Goal: Task Accomplishment & Management: Complete application form

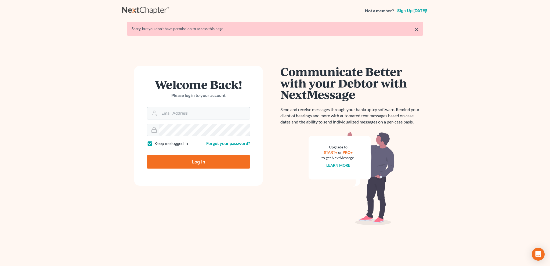
type input "[EMAIL_ADDRESS][DOMAIN_NAME]"
click at [201, 163] on input "Log In" at bounding box center [198, 161] width 103 height 13
type input "Thinking..."
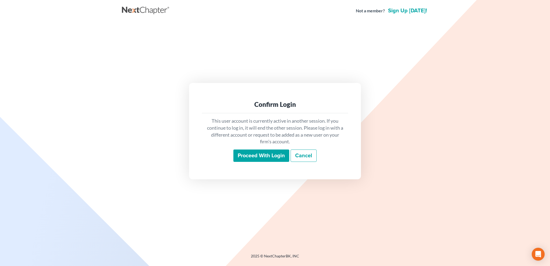
click at [250, 157] on input "Proceed with login" at bounding box center [262, 156] width 56 height 12
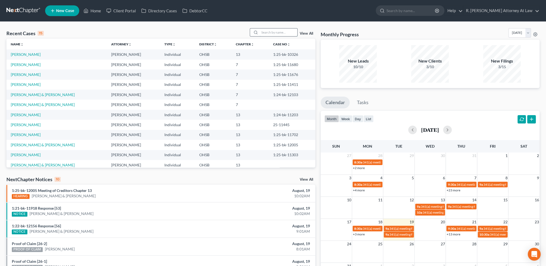
click at [267, 32] on input "search" at bounding box center [279, 32] width 38 height 8
type input "green"
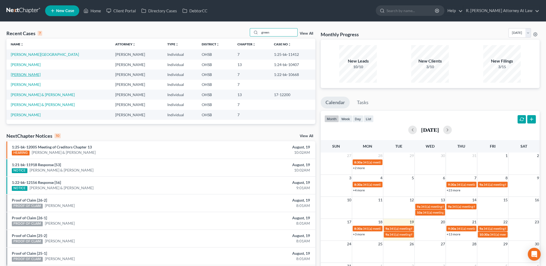
click at [21, 74] on link "Green, Isaac" at bounding box center [26, 74] width 30 height 5
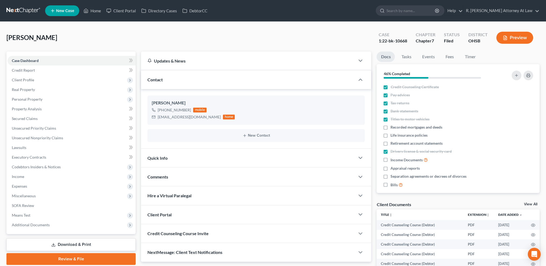
click at [151, 177] on span "Comments" at bounding box center [158, 176] width 21 height 5
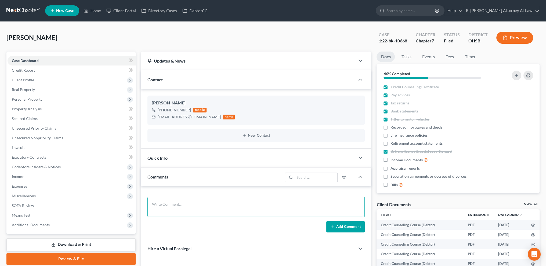
click at [166, 205] on textarea at bounding box center [256, 207] width 217 height 20
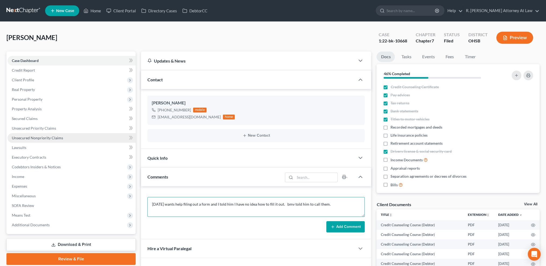
type textarea "8.19.2025 wants help filing out a form and I told him I have no idea how to fil…"
click at [26, 135] on link "Unsecured Nonpriority Claims" at bounding box center [72, 138] width 128 height 10
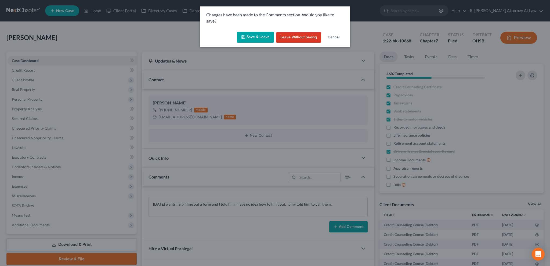
click at [248, 35] on button "Save & Leave" at bounding box center [255, 37] width 37 height 11
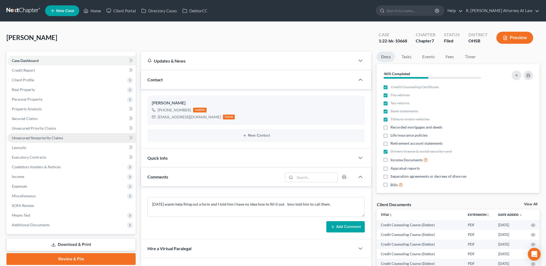
click at [41, 138] on span "Unsecured Nonpriority Claims" at bounding box center [37, 138] width 51 height 5
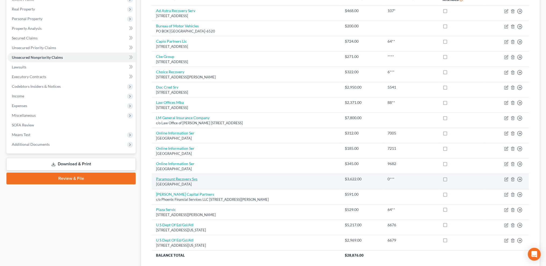
scroll to position [81, 0]
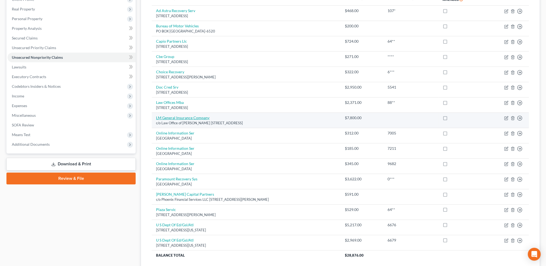
click at [184, 116] on link "LM General Insurance Company" at bounding box center [182, 118] width 53 height 5
select select "18"
select select "14"
select select "0"
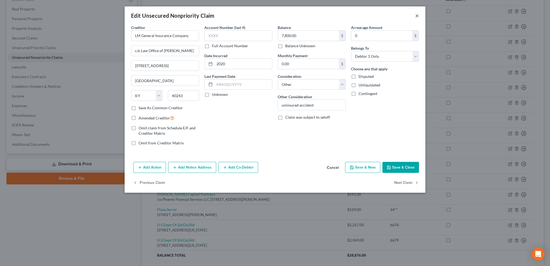
click at [417, 16] on button "×" at bounding box center [418, 15] width 4 height 6
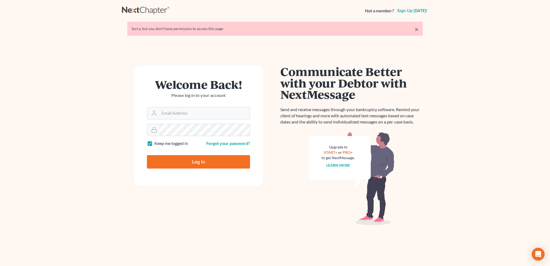
type input "bankruptcyquestions@gmail.com"
click at [196, 160] on input "Log In" at bounding box center [198, 161] width 103 height 13
type input "Thinking..."
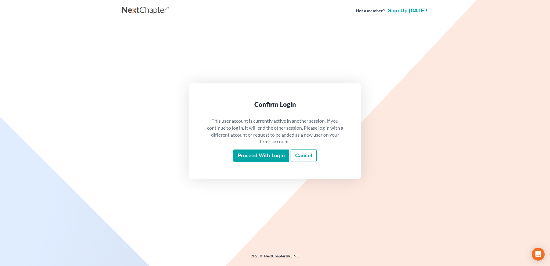
click at [256, 157] on input "Proceed with login" at bounding box center [262, 156] width 56 height 12
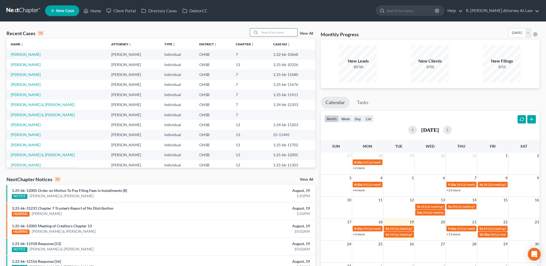
click at [266, 31] on input "search" at bounding box center [279, 32] width 38 height 8
type input "[PERSON_NAME]"
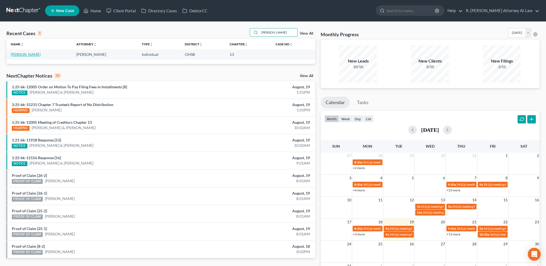
click at [17, 54] on link "[PERSON_NAME]" at bounding box center [26, 54] width 30 height 5
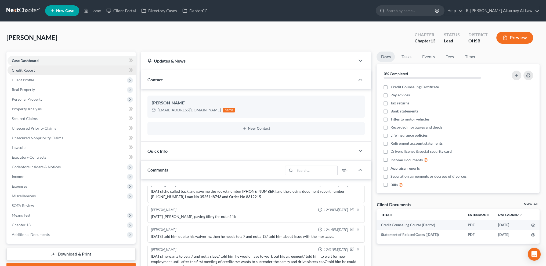
click at [24, 70] on span "Credit Report" at bounding box center [23, 70] width 23 height 5
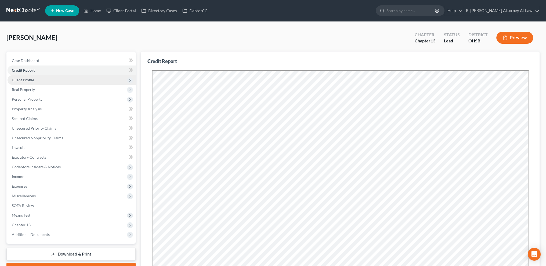
click at [25, 81] on span "Client Profile" at bounding box center [23, 80] width 22 height 5
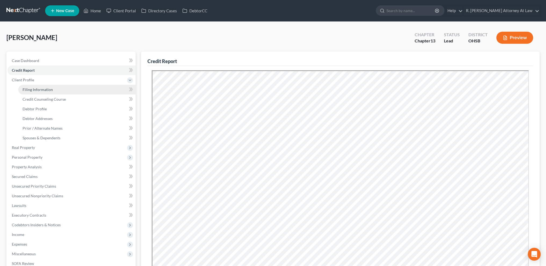
click at [34, 88] on span "Filing Information" at bounding box center [38, 89] width 30 height 5
select select "1"
select select "0"
select select "3"
select select "36"
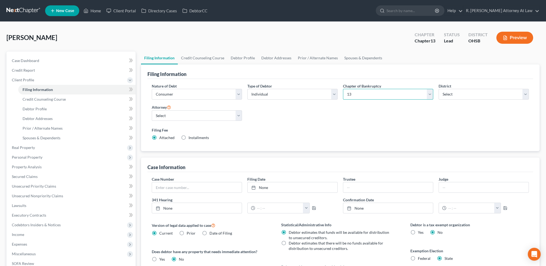
click at [407, 94] on select "Select 7 11 12 13" at bounding box center [388, 94] width 90 height 11
select select "0"
click at [343, 89] on select "Select 7 11 12 13" at bounding box center [388, 94] width 90 height 11
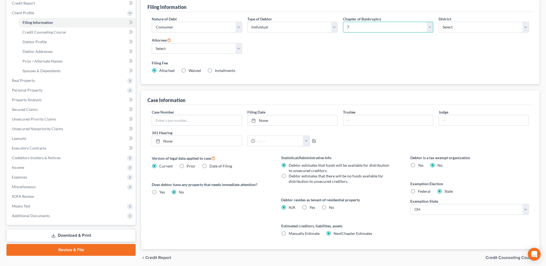
scroll to position [87, 0]
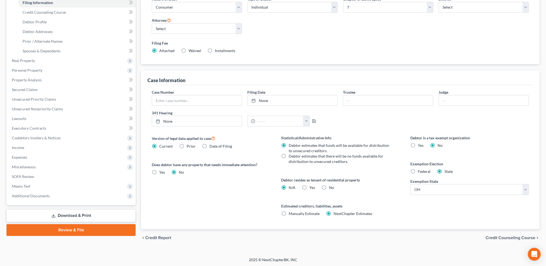
click at [289, 156] on label "Debtor estimates that there will be no funds available for distribution to unse…" at bounding box center [341, 159] width 105 height 11
click at [291, 156] on input "Debtor estimates that there will be no funds available for distribution to unse…" at bounding box center [292, 155] width 3 height 3
radio input "true"
radio input "false"
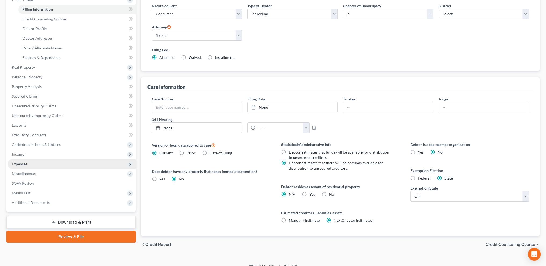
click at [18, 165] on span "Expenses" at bounding box center [19, 164] width 15 height 5
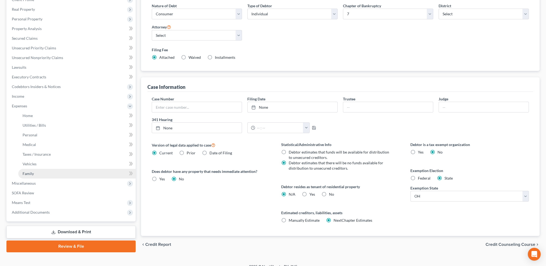
click at [29, 172] on span "Family" at bounding box center [28, 173] width 11 height 5
click at [36, 174] on link "Family" at bounding box center [76, 174] width 117 height 10
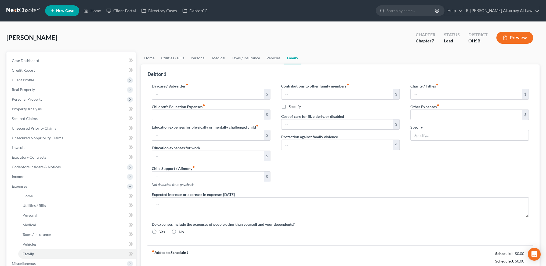
type input "0.00"
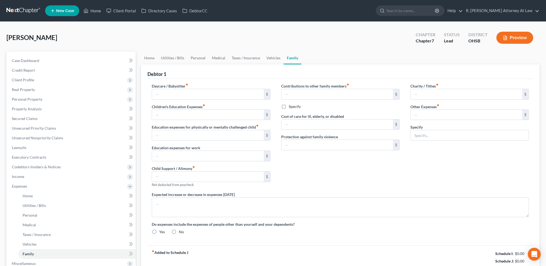
type input "0.00"
type input "150.00"
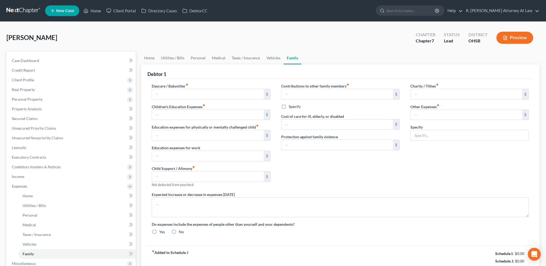
type input "Extended Warranty on vehicle"
type textarea "Sister and her 3 children live with debtor and she contributes $ 400 per month …"
radio input "true"
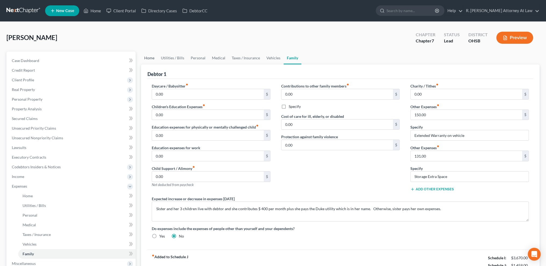
click at [149, 57] on link "Home" at bounding box center [149, 58] width 17 height 13
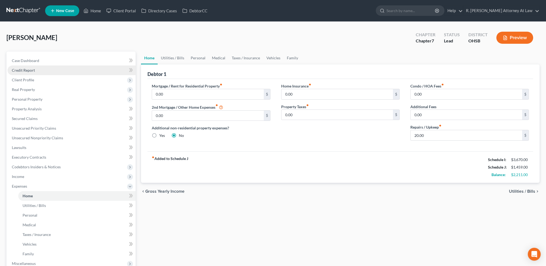
click at [23, 72] on span "Credit Report" at bounding box center [23, 70] width 23 height 5
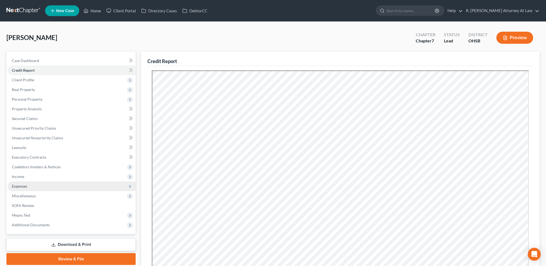
click at [23, 183] on span "Expenses" at bounding box center [72, 187] width 128 height 10
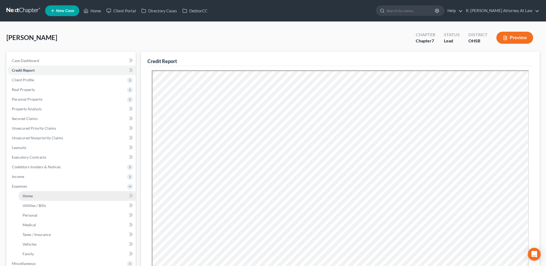
click at [30, 195] on span "Home" at bounding box center [28, 196] width 10 height 5
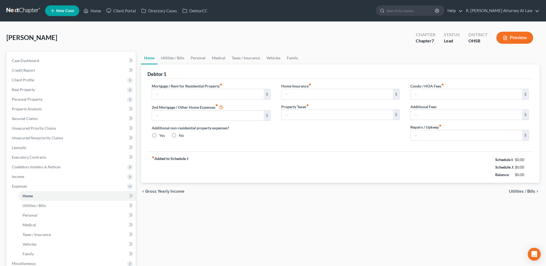
type input "0.00"
radio input "true"
type input "0.00"
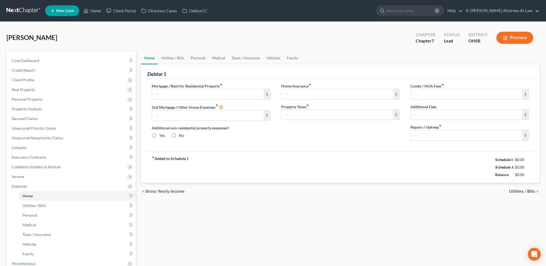
type input "0.00"
type input "20.00"
click at [176, 96] on input "0.00" at bounding box center [208, 94] width 112 height 10
type input "1,072"
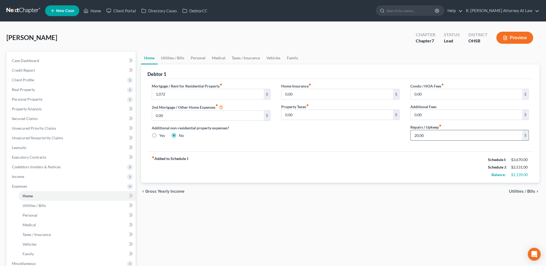
click at [428, 136] on input "20.00" at bounding box center [467, 135] width 112 height 10
type input "150"
click at [175, 58] on link "Utilities / Bills" at bounding box center [173, 58] width 30 height 13
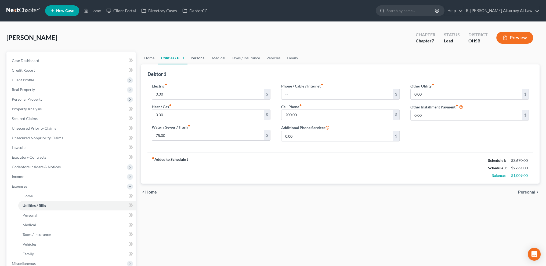
click at [196, 57] on link "Personal" at bounding box center [198, 58] width 21 height 13
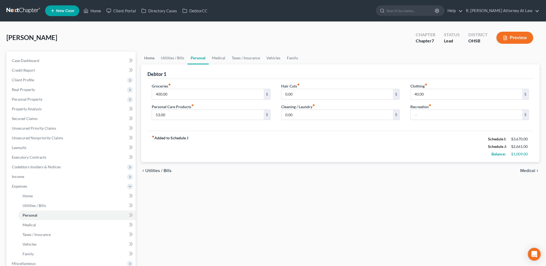
click at [148, 58] on link "Home" at bounding box center [149, 58] width 17 height 13
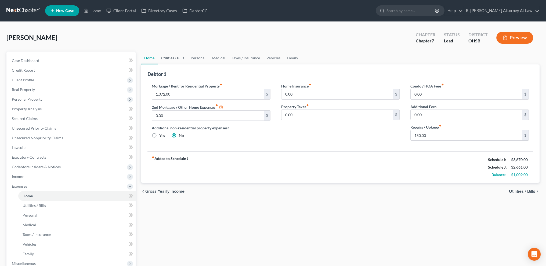
click at [171, 57] on link "Utilities / Bills" at bounding box center [173, 58] width 30 height 13
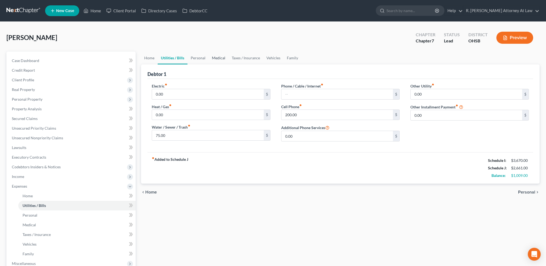
click at [210, 56] on link "Medical" at bounding box center [219, 58] width 20 height 13
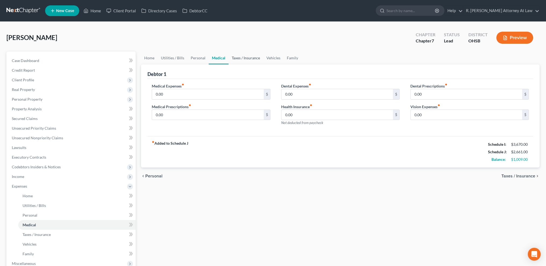
click at [238, 56] on link "Taxes / Insurance" at bounding box center [246, 58] width 35 height 13
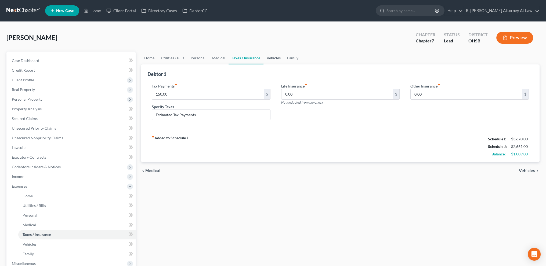
click at [273, 56] on link "Vehicles" at bounding box center [274, 58] width 20 height 13
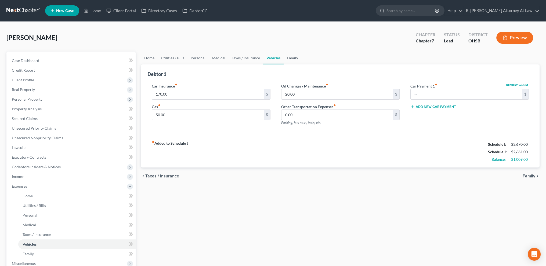
click at [290, 57] on link "Family" at bounding box center [293, 58] width 18 height 13
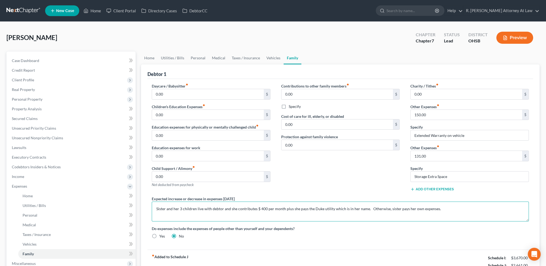
click at [444, 209] on textarea "Sister and her 3 children live with debtor and she contributes $ 400 per month …" at bounding box center [340, 212] width 377 height 20
type textarea "Sister and her 3 children live with debtor and she contributes $ 400 per month …"
click at [197, 57] on link "Personal" at bounding box center [198, 58] width 21 height 13
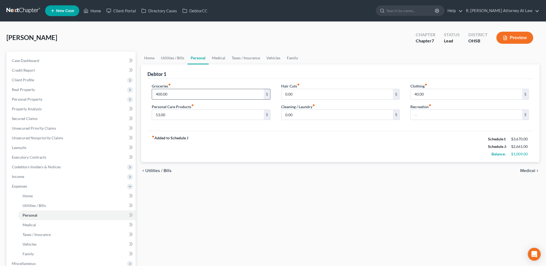
click at [174, 95] on input "400.00" at bounding box center [208, 94] width 112 height 10
type input "600"
click at [426, 91] on input "40.00" at bounding box center [467, 94] width 112 height 10
type input "100"
drag, startPoint x: 421, startPoint y: 118, endPoint x: 419, endPoint y: 114, distance: 4.4
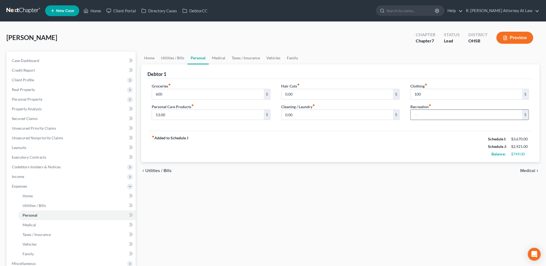
click at [421, 118] on input "text" at bounding box center [467, 115] width 112 height 10
type input "100"
click at [269, 57] on link "Vehicles" at bounding box center [273, 58] width 20 height 13
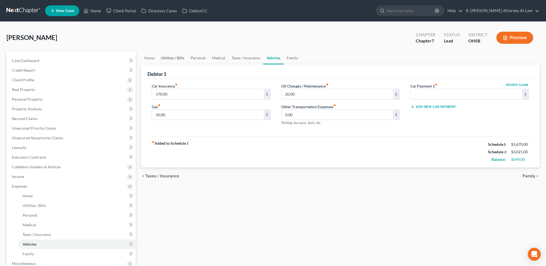
click at [167, 58] on link "Utilities / Bills" at bounding box center [173, 58] width 30 height 13
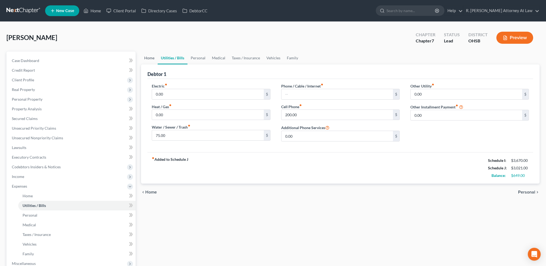
click at [145, 57] on link "Home" at bounding box center [149, 58] width 17 height 13
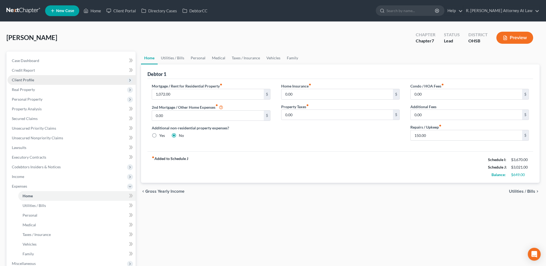
click at [23, 81] on span "Client Profile" at bounding box center [23, 80] width 22 height 5
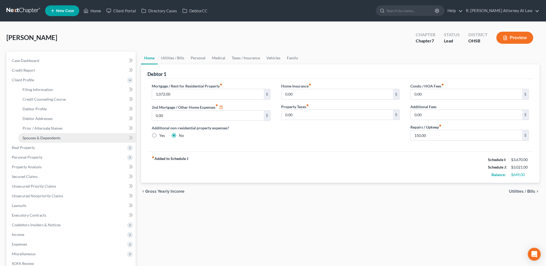
click at [27, 137] on span "Spouses & Dependents" at bounding box center [42, 138] width 38 height 5
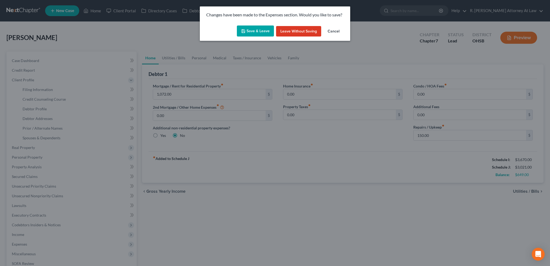
click at [252, 30] on button "Save & Leave" at bounding box center [255, 31] width 37 height 11
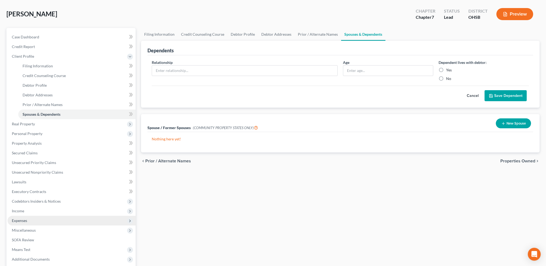
scroll to position [77, 0]
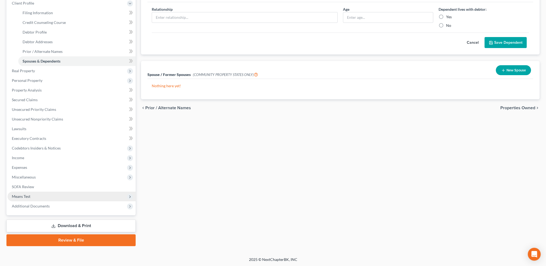
click at [21, 194] on span "Means Test" at bounding box center [21, 196] width 19 height 5
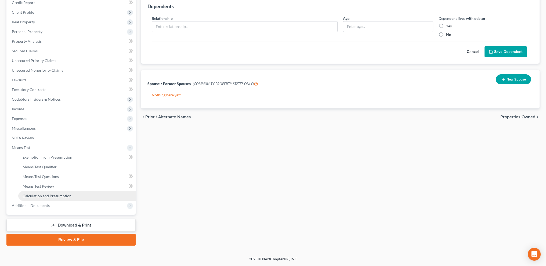
scroll to position [67, 0]
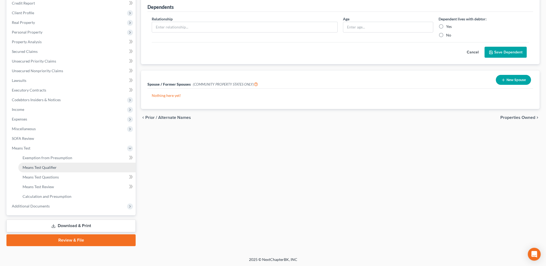
click at [33, 166] on span "Means Test Qualifier" at bounding box center [40, 167] width 34 height 5
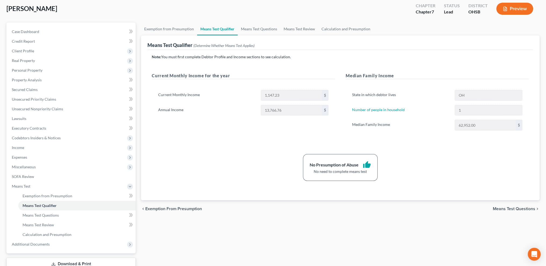
scroll to position [67, 0]
